Goal: Check status: Check status

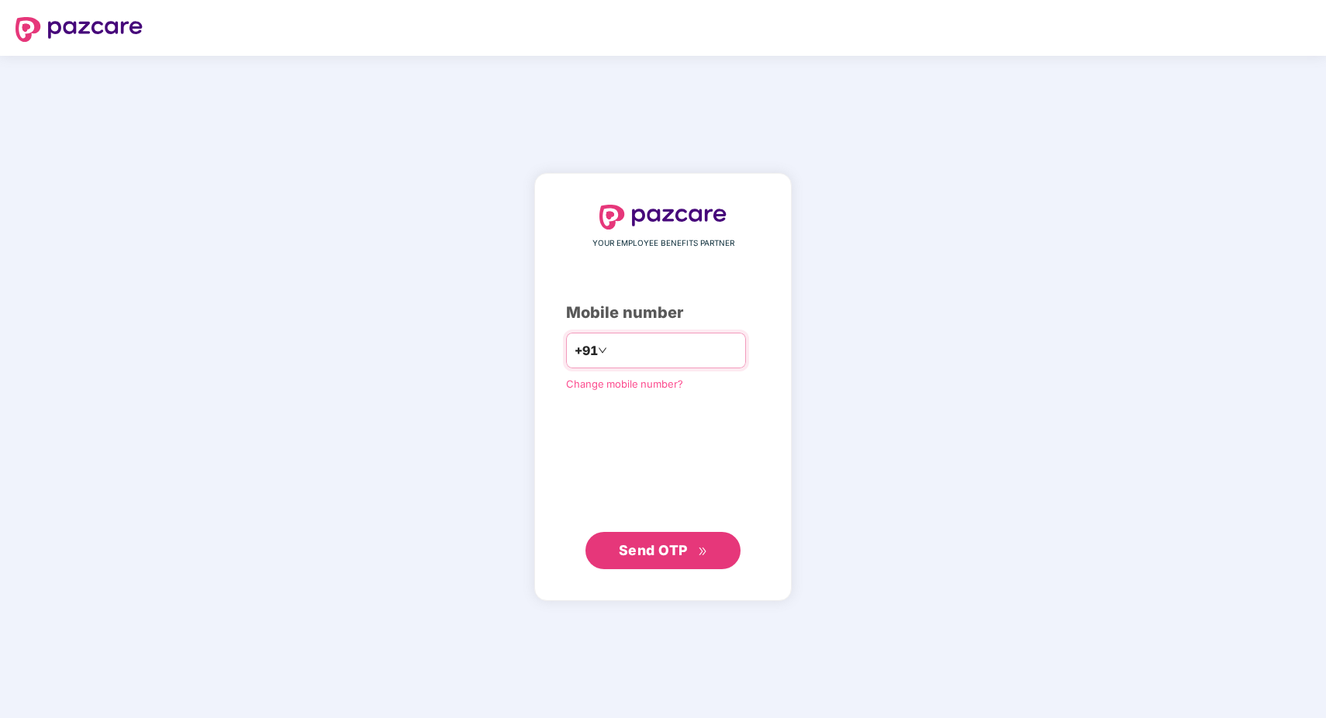
type input "**********"
click at [643, 560] on button "Send OTP" at bounding box center [663, 549] width 155 height 37
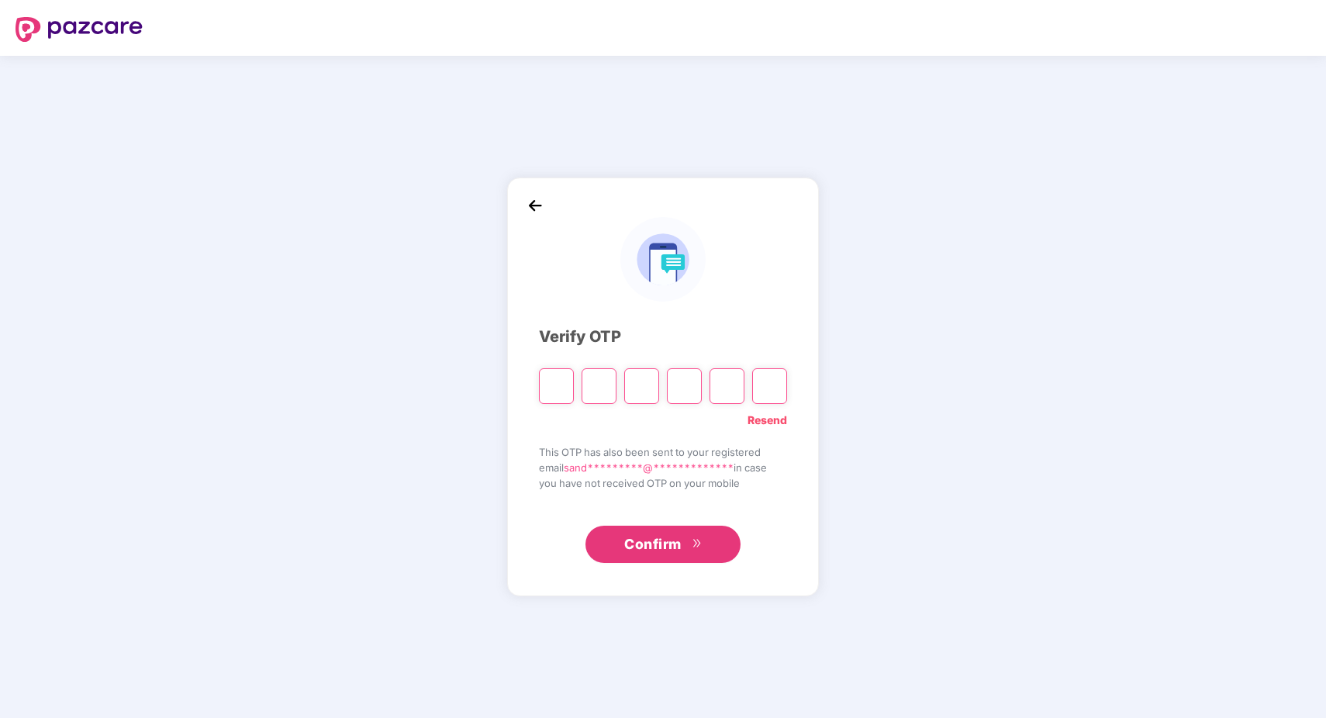
type input "*"
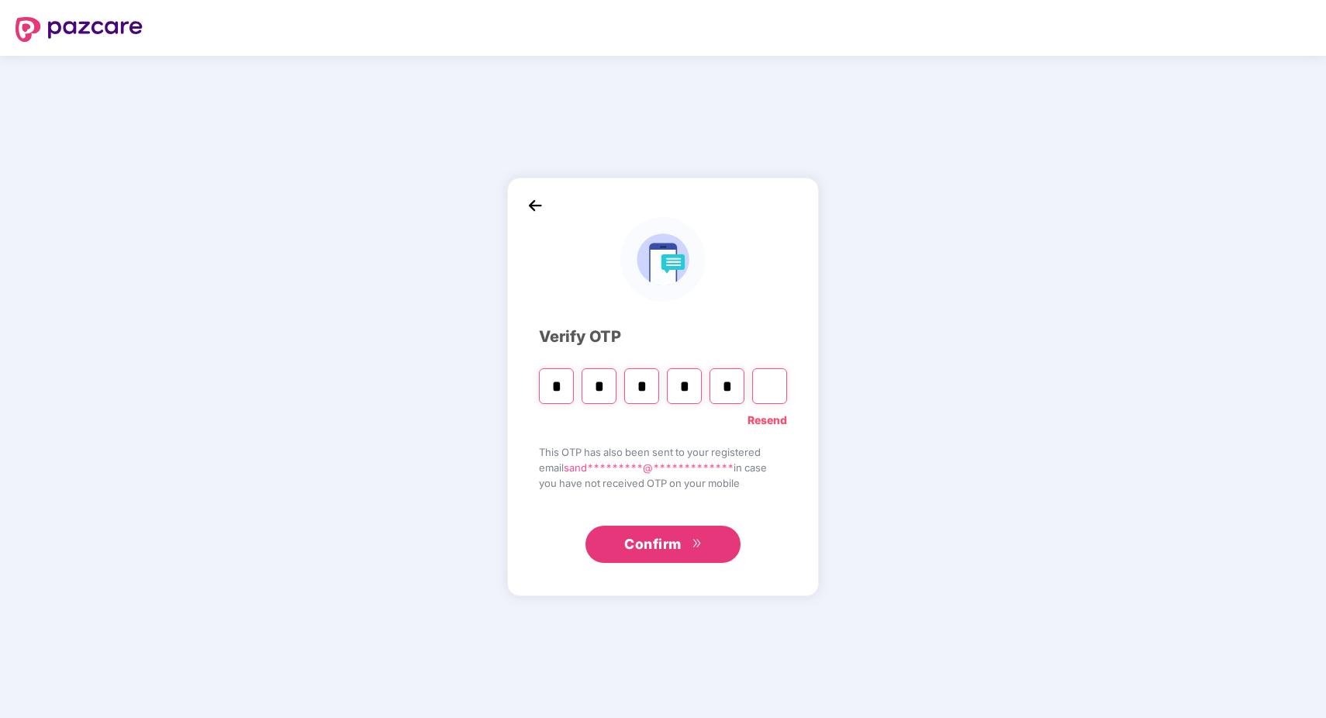
type input "*"
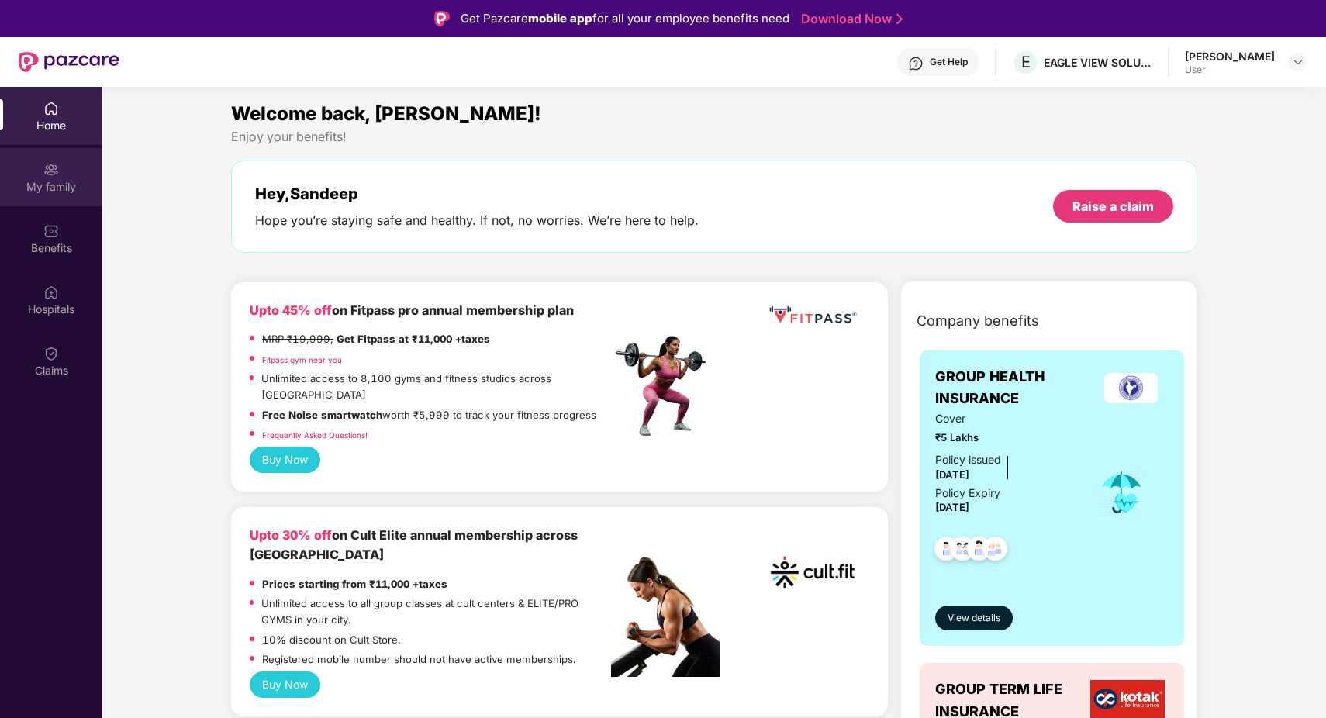
click at [54, 191] on div "My family" at bounding box center [51, 187] width 102 height 16
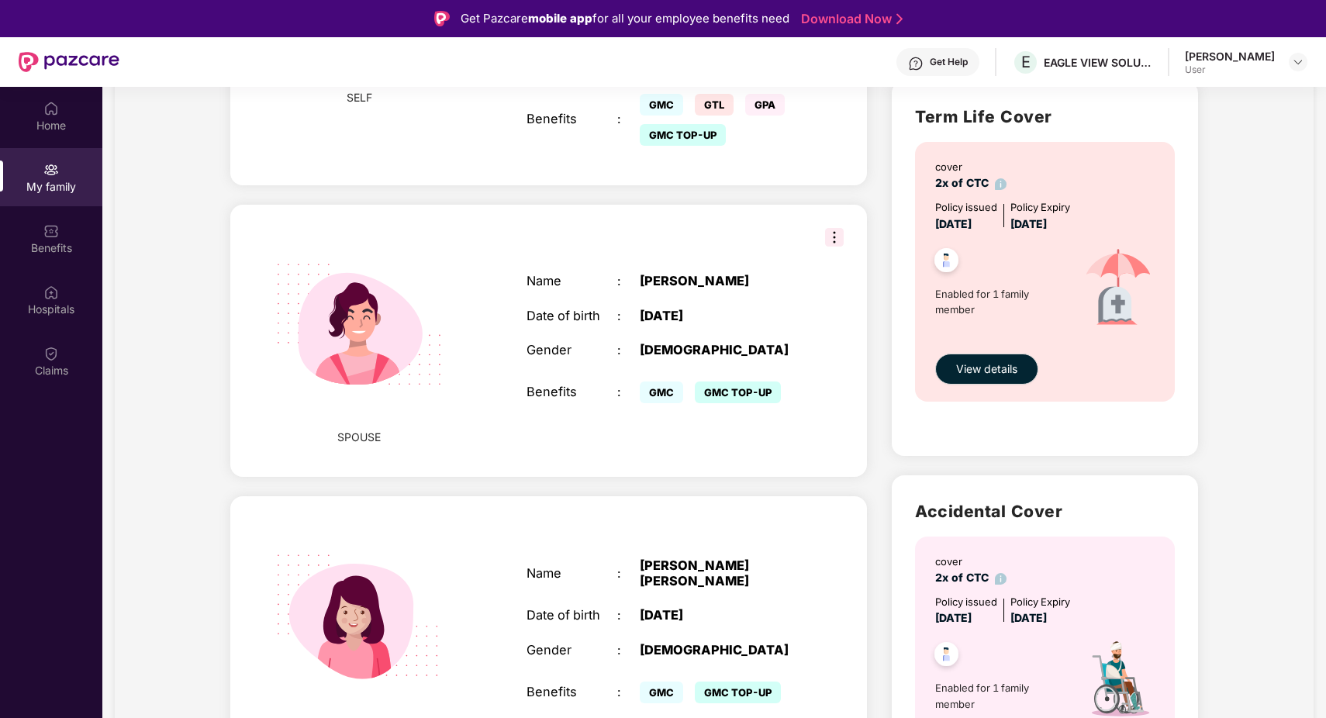
scroll to position [659, 0]
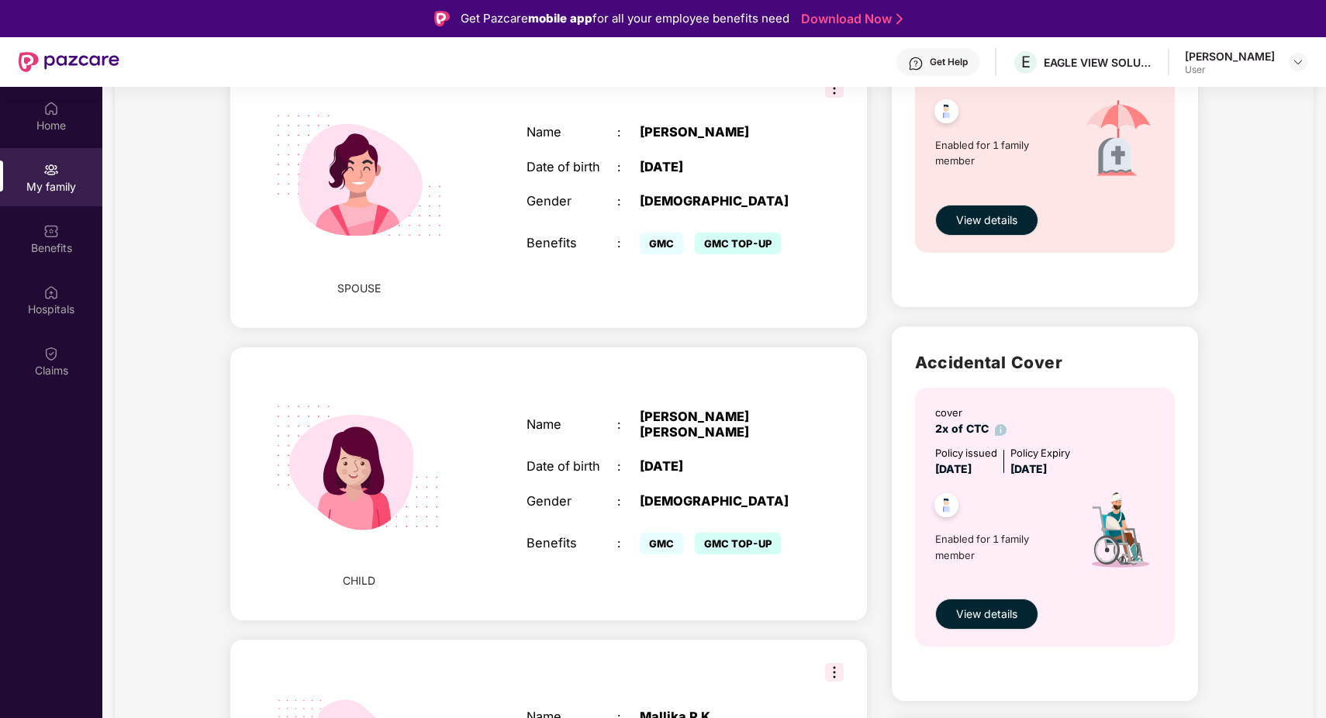
click at [596, 494] on div "Gender" at bounding box center [572, 501] width 91 height 15
click at [368, 572] on span "CHILD" at bounding box center [359, 580] width 33 height 17
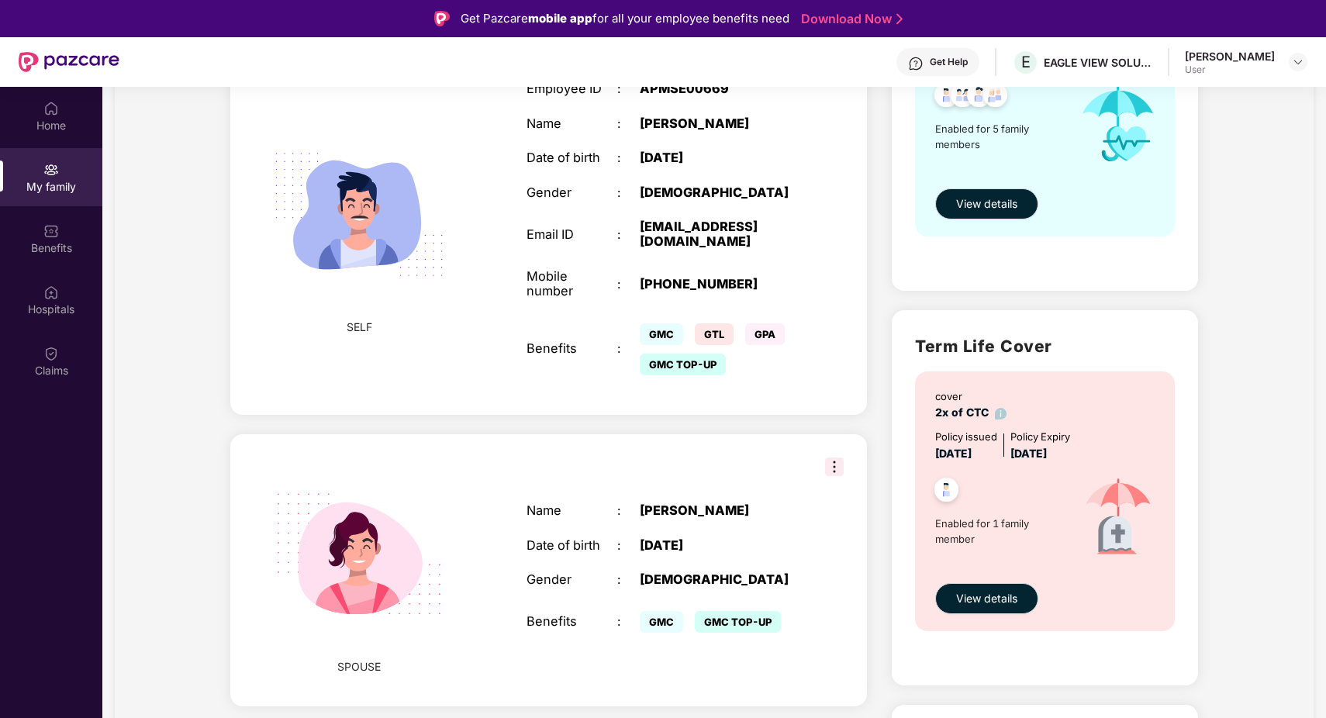
scroll to position [0, 0]
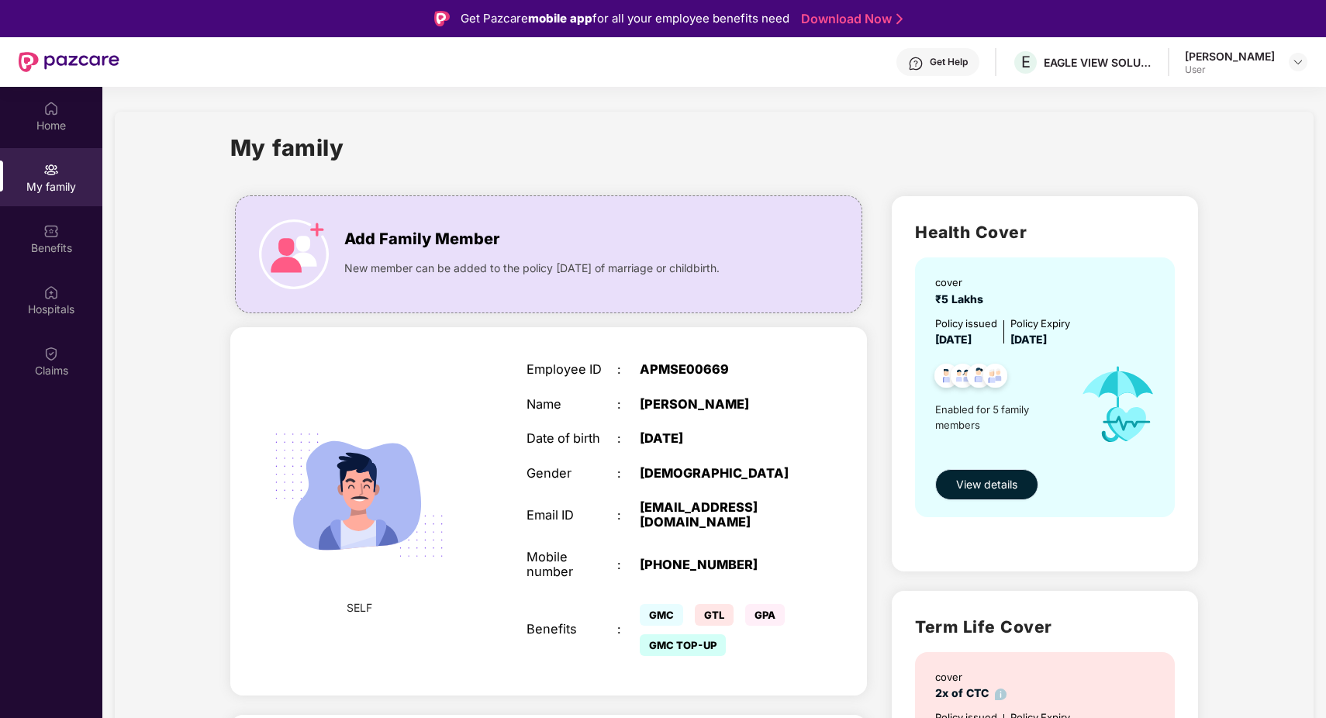
click at [997, 483] on span "View details" at bounding box center [986, 484] width 61 height 17
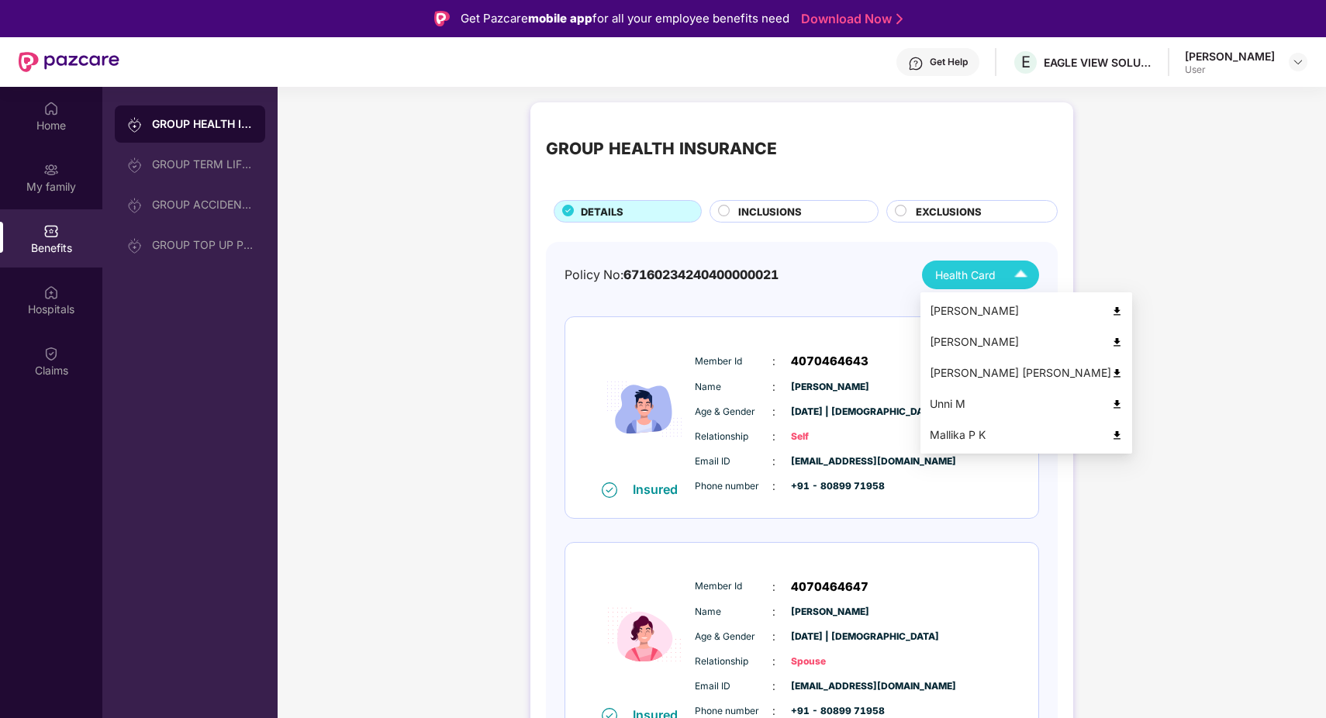
click at [945, 282] on span "Health Card" at bounding box center [965, 275] width 60 height 17
click at [955, 382] on li "[PERSON_NAME] [PERSON_NAME]" at bounding box center [1027, 373] width 212 height 31
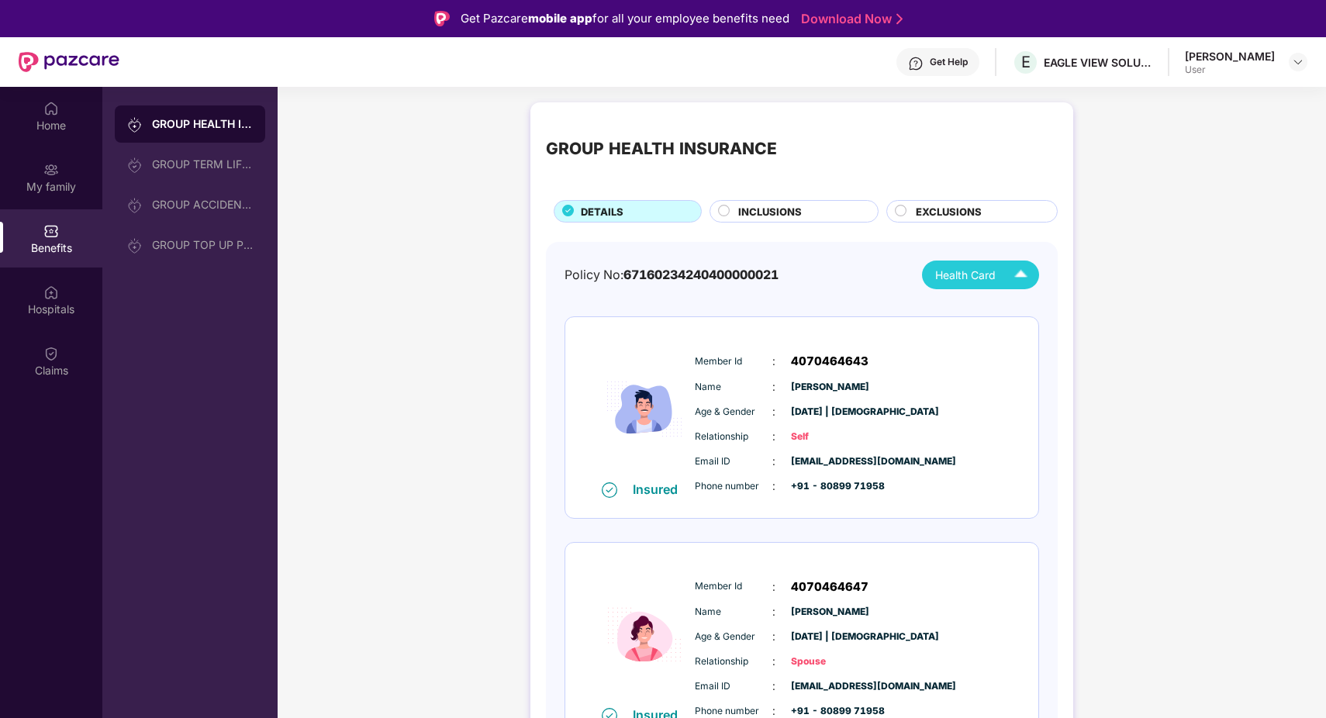
click at [767, 204] on span "INCLUSIONS" at bounding box center [770, 212] width 64 height 16
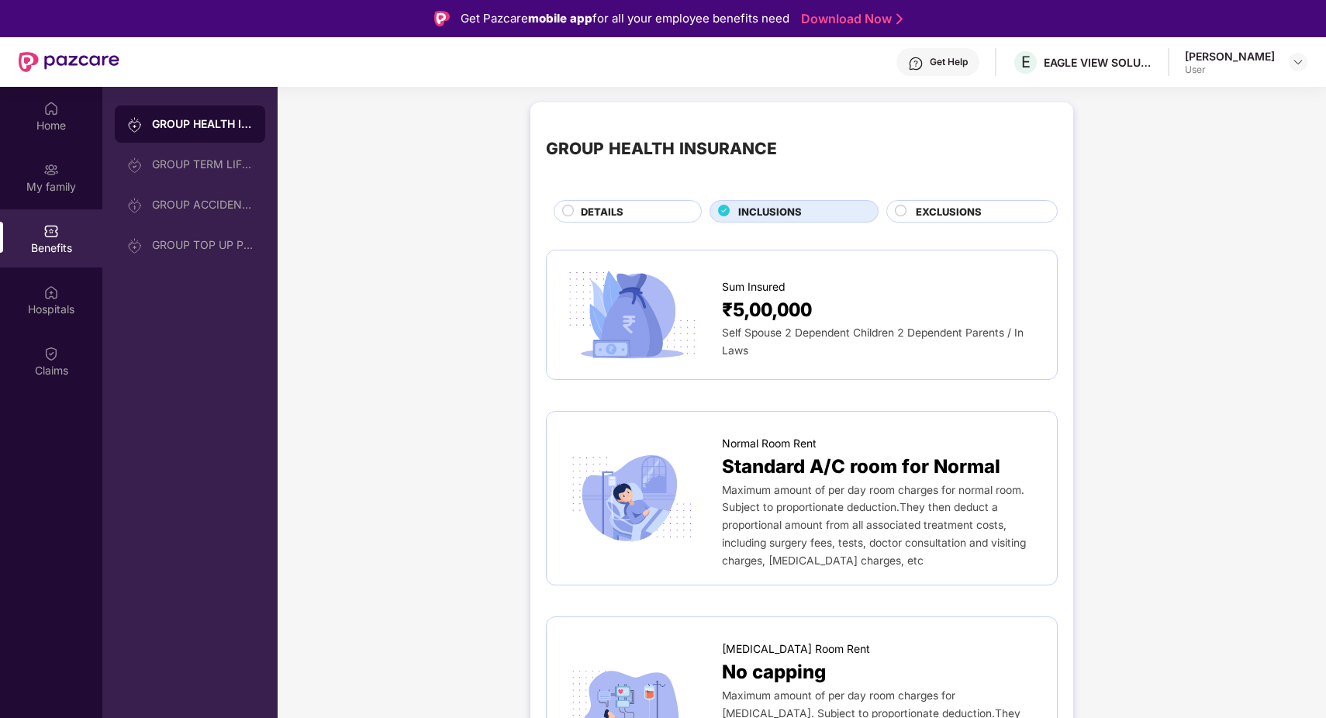
click at [755, 306] on span "₹5,00,000" at bounding box center [767, 309] width 90 height 29
click at [723, 337] on span "Self Spouse 2 Dependent Children 2 Dependent Parents / In Laws" at bounding box center [873, 342] width 302 height 30
click at [768, 484] on span "Maximum amount of per day room charges for normal room. Subject to proportionat…" at bounding box center [874, 525] width 304 height 83
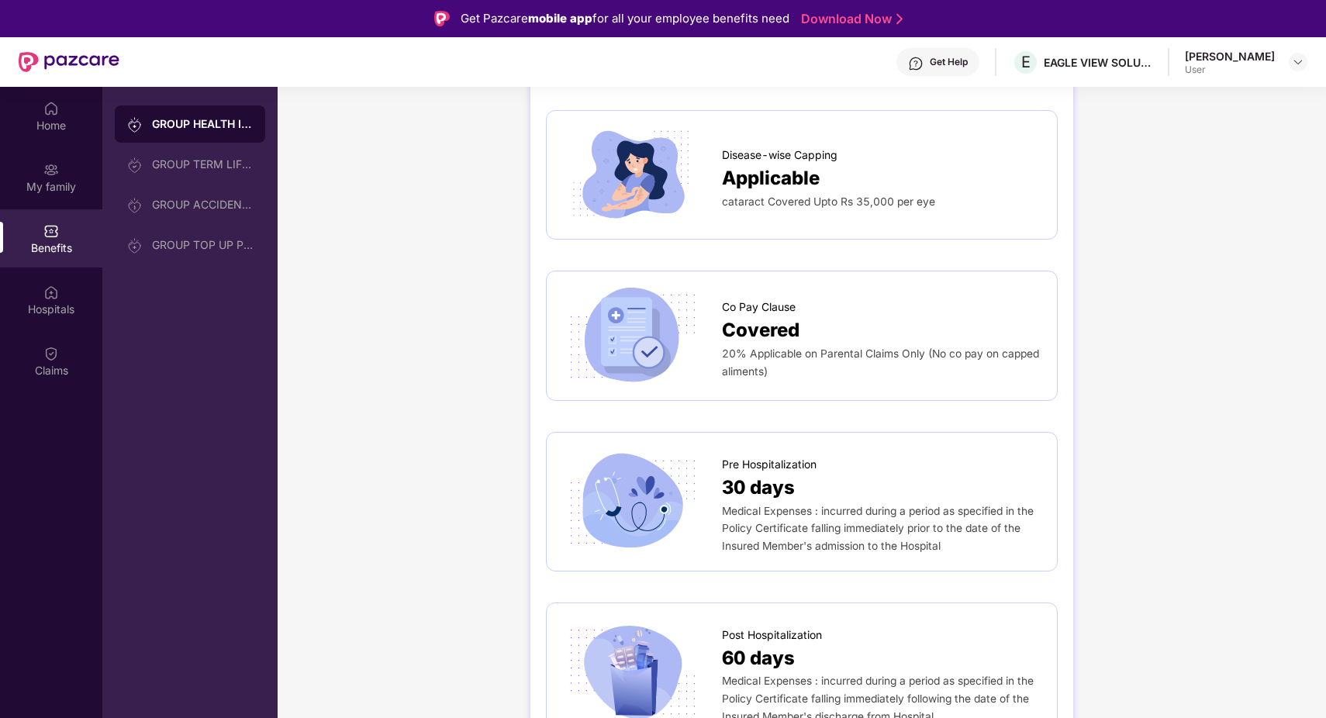
scroll to position [731, 0]
click at [728, 163] on span "Applicable" at bounding box center [771, 177] width 98 height 29
click at [751, 138] on div "Disease-wise Capping" at bounding box center [882, 150] width 320 height 25
click at [769, 290] on div "Co Pay Clause" at bounding box center [882, 302] width 320 height 25
click at [644, 327] on img at bounding box center [632, 335] width 140 height 98
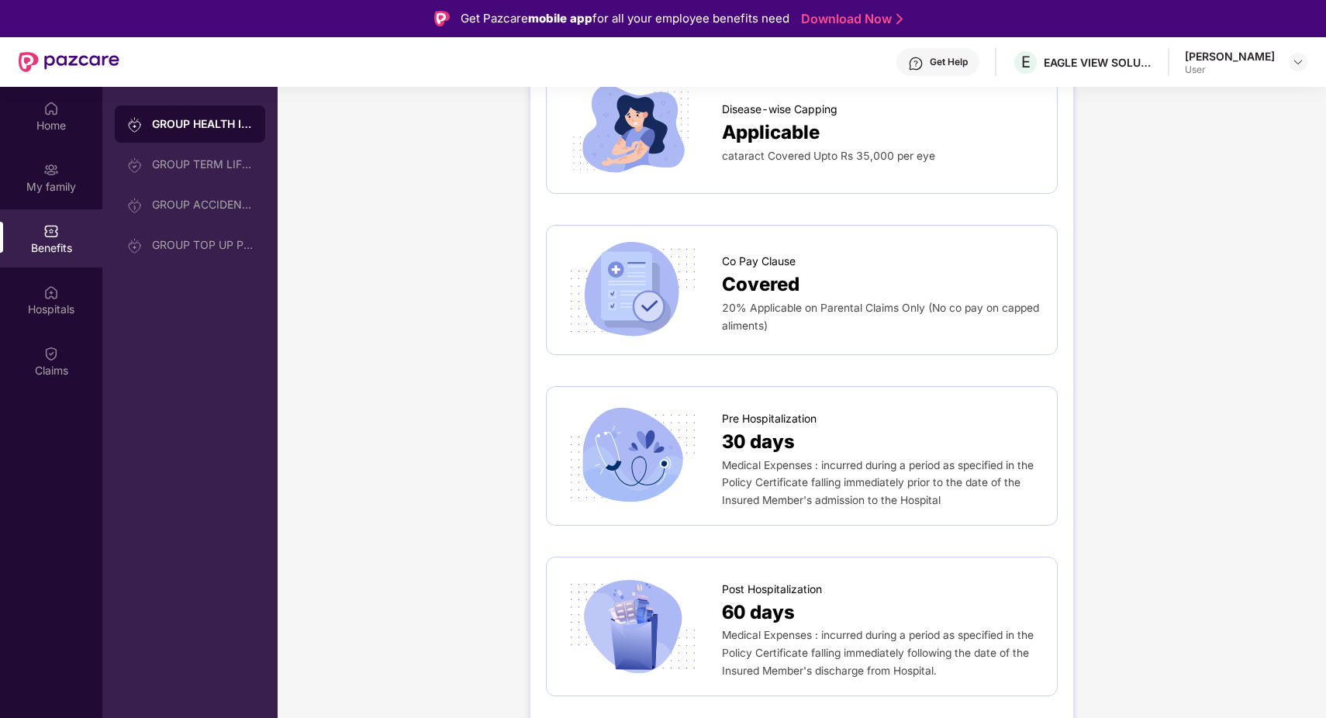
scroll to position [819, 0]
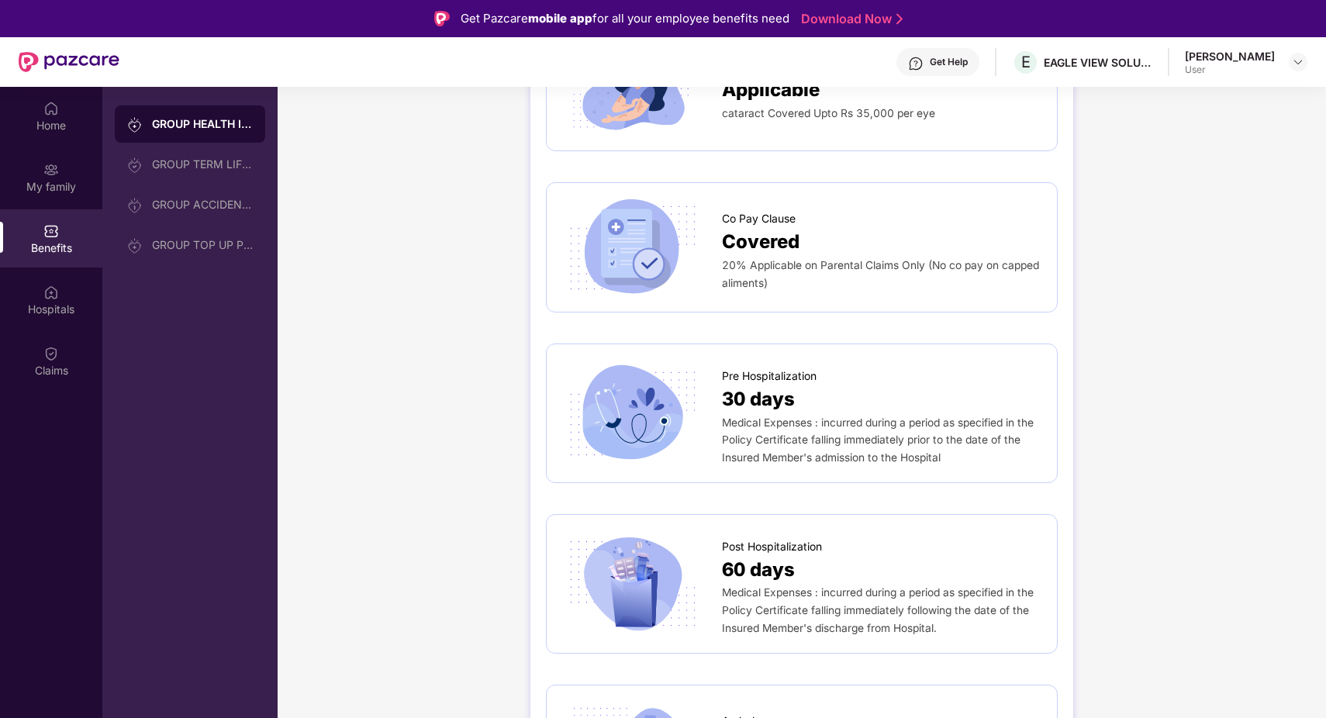
click at [823, 416] on span "Medical Expenses : incurred during a period as specified in the Policy Certific…" at bounding box center [878, 440] width 312 height 48
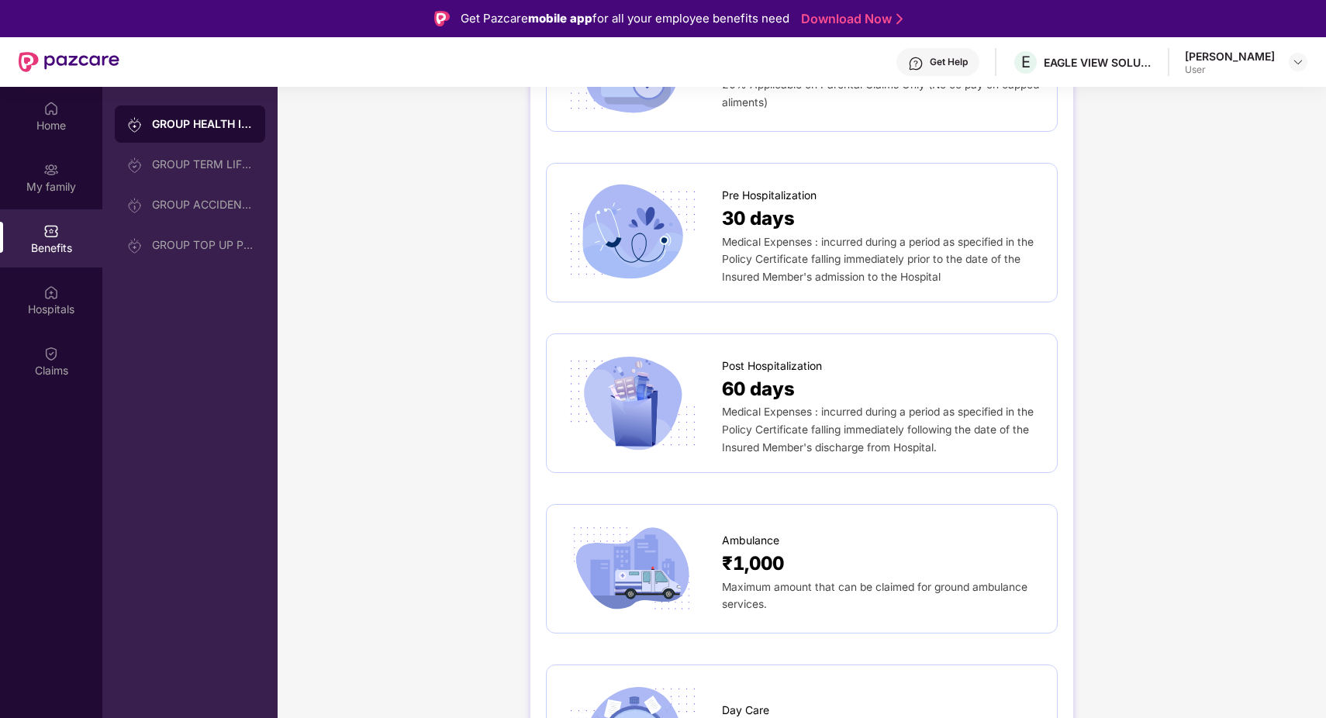
scroll to position [1011, 0]
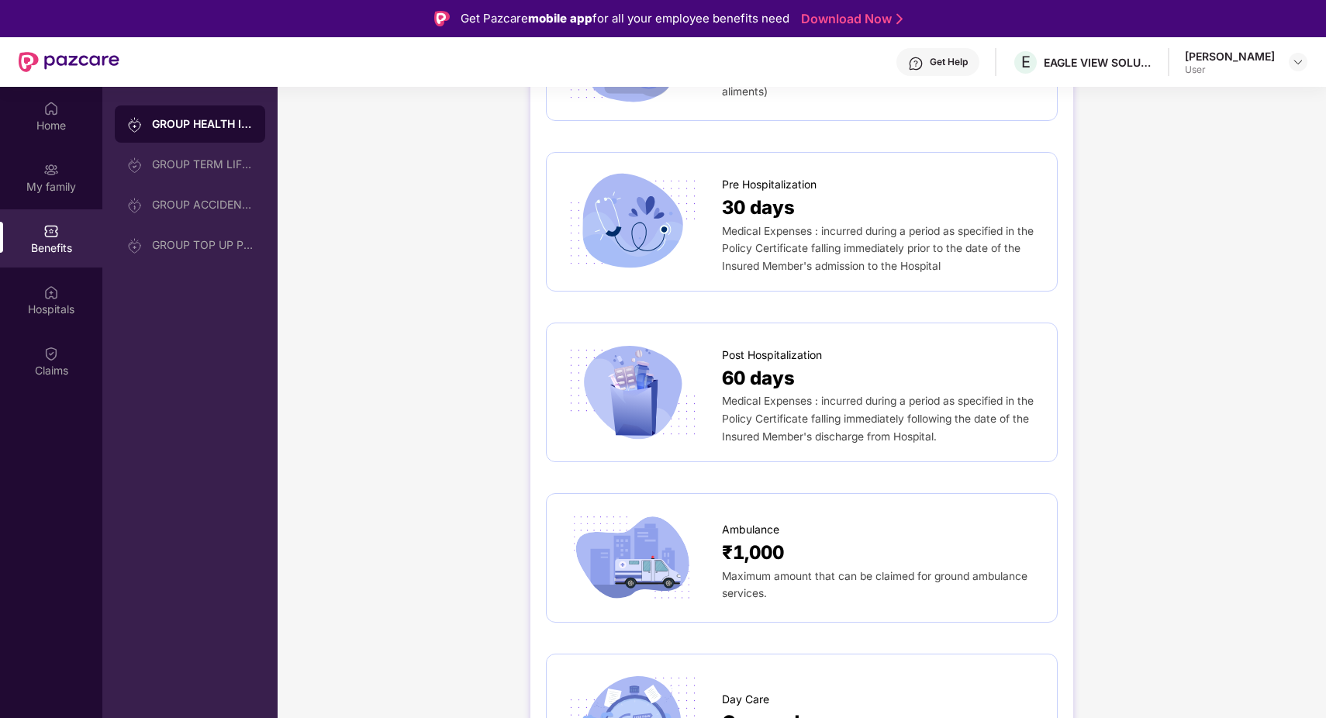
click at [823, 397] on span "Medical Expenses : incurred during a period as specified in the Policy Certific…" at bounding box center [878, 419] width 312 height 48
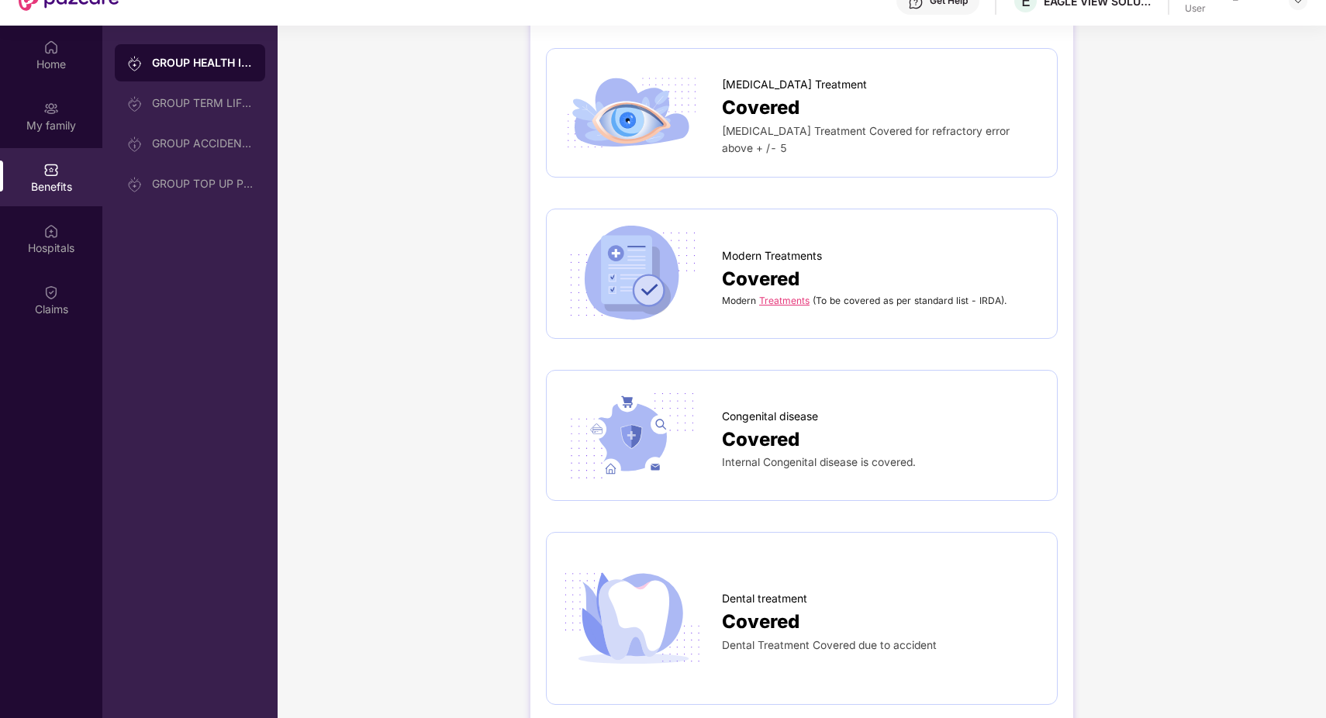
scroll to position [87, 0]
